Goal: Task Accomplishment & Management: Use online tool/utility

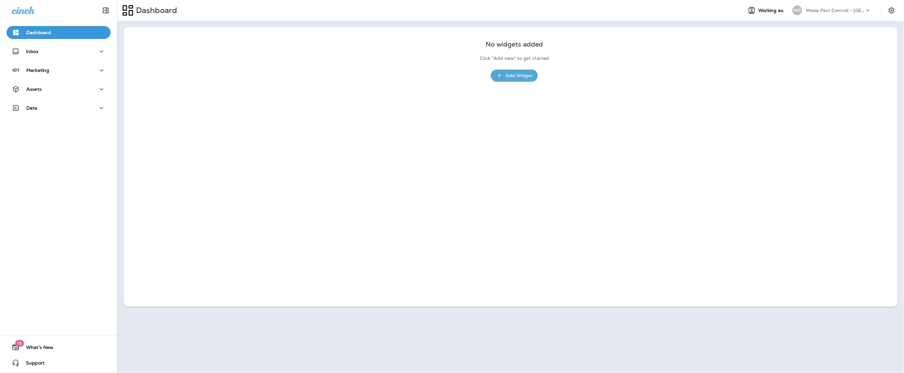
click at [821, 8] on p "Moxie Pest Control - [GEOGRAPHIC_DATA]" at bounding box center [835, 10] width 59 height 5
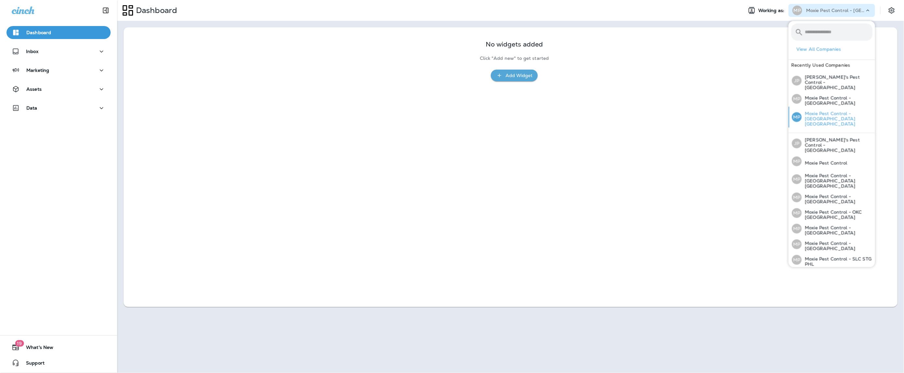
click at [815, 111] on p "Moxie Pest Control - [GEOGRAPHIC_DATA] [GEOGRAPHIC_DATA]" at bounding box center [836, 119] width 71 height 16
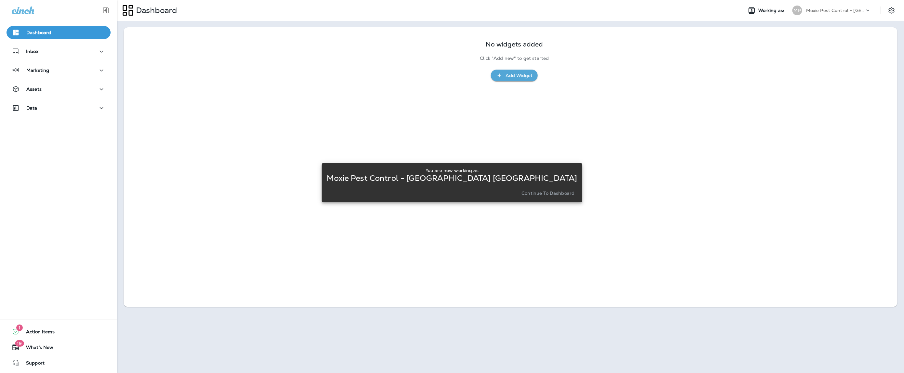
click at [521, 194] on p "Continue to Dashboard" at bounding box center [547, 193] width 53 height 5
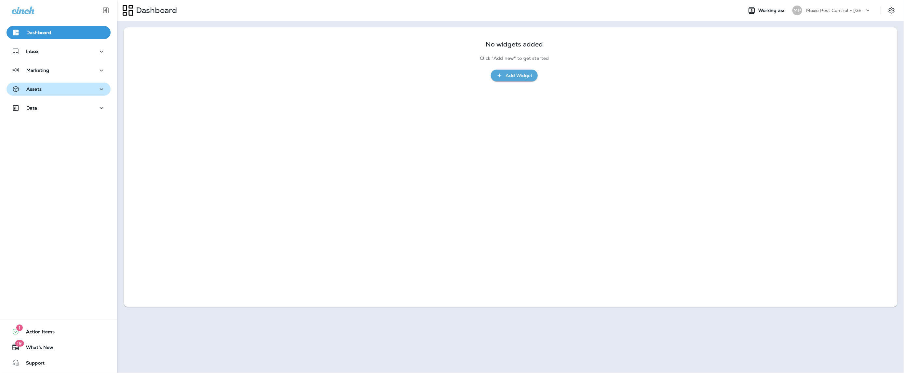
click at [23, 84] on button "Assets" at bounding box center [59, 89] width 104 height 13
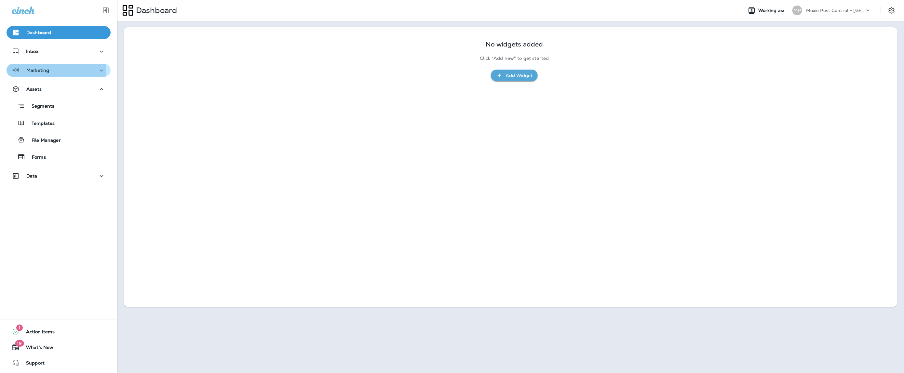
click at [33, 71] on p "Marketing" at bounding box center [37, 70] width 23 height 5
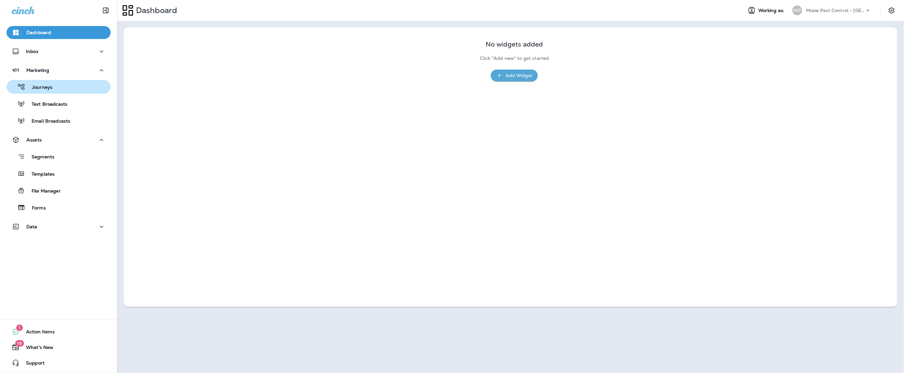
click at [37, 86] on p "Journeys" at bounding box center [38, 88] width 27 height 6
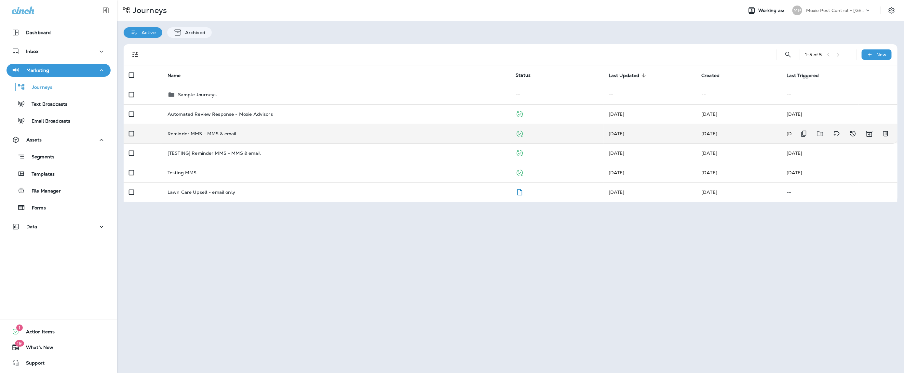
click at [186, 131] on p "Reminder MMS - MMS & email" at bounding box center [201, 133] width 69 height 5
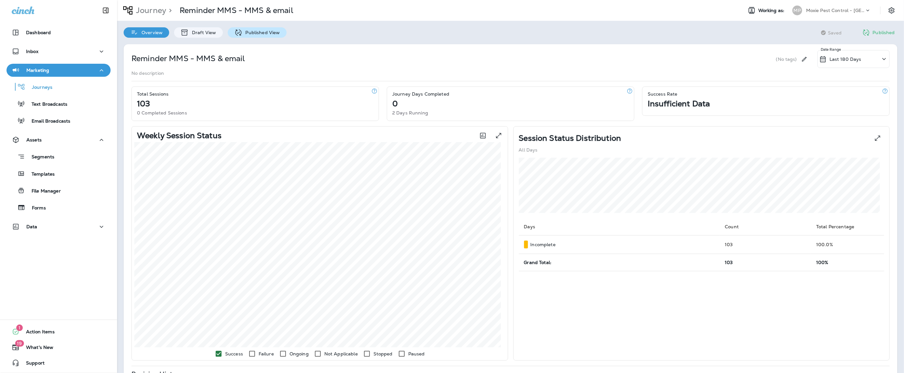
click at [256, 30] on p "Published View" at bounding box center [261, 32] width 38 height 5
